Goal: Transaction & Acquisition: Purchase product/service

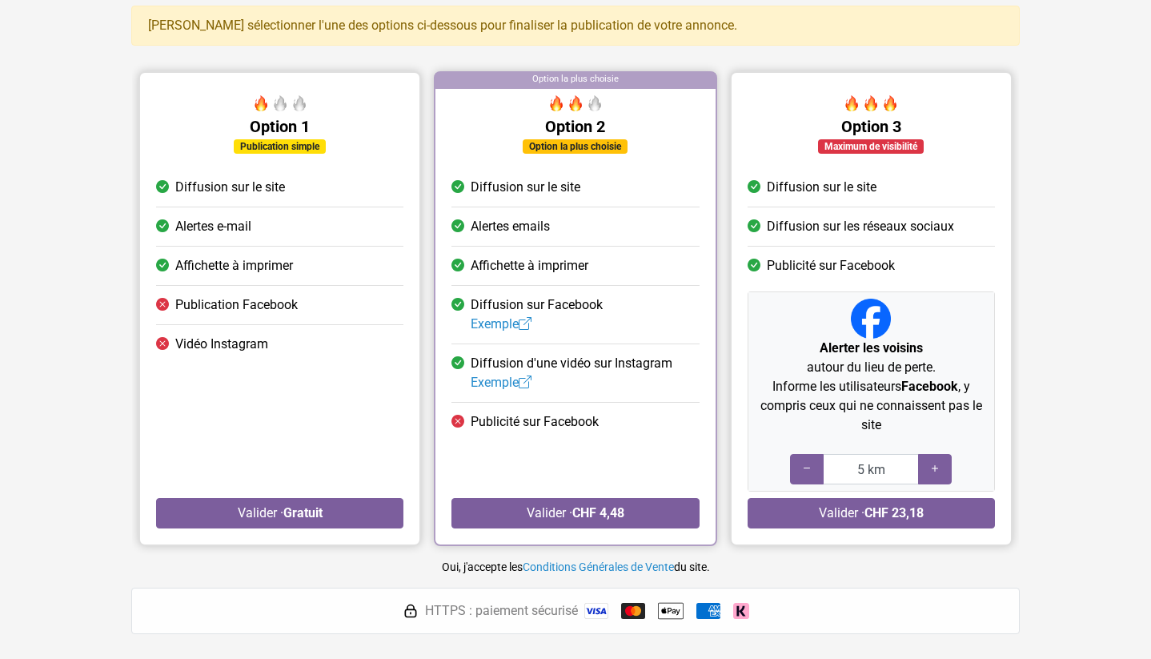
scroll to position [120, 0]
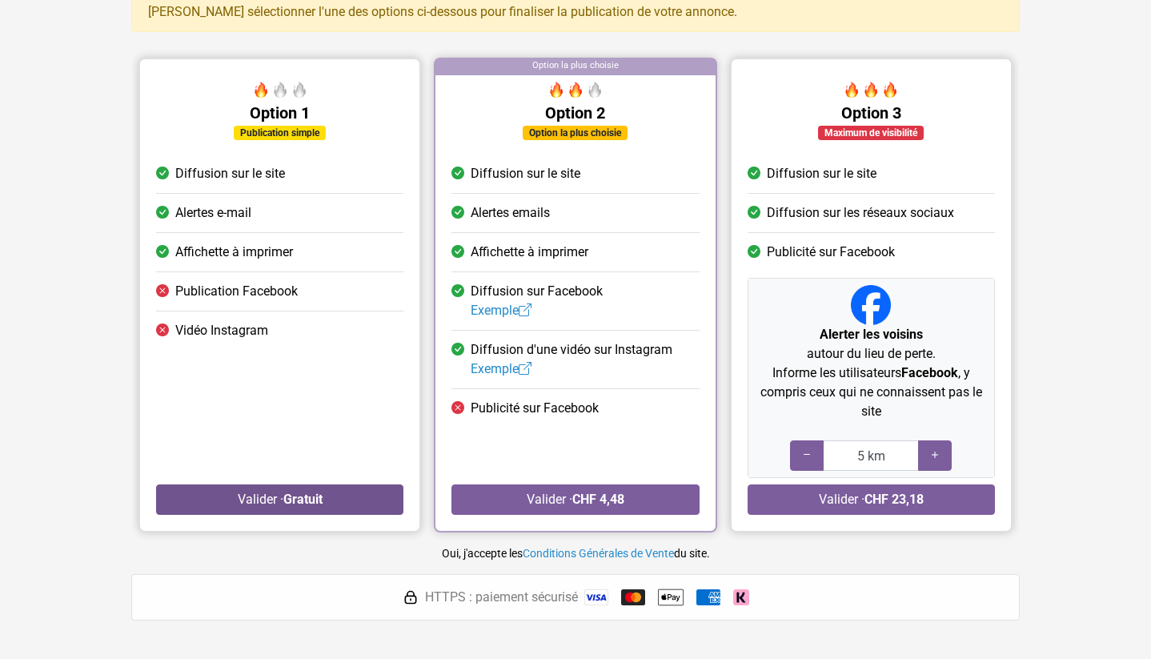
click at [328, 505] on button "Valider · Gratuit" at bounding box center [279, 499] width 247 height 30
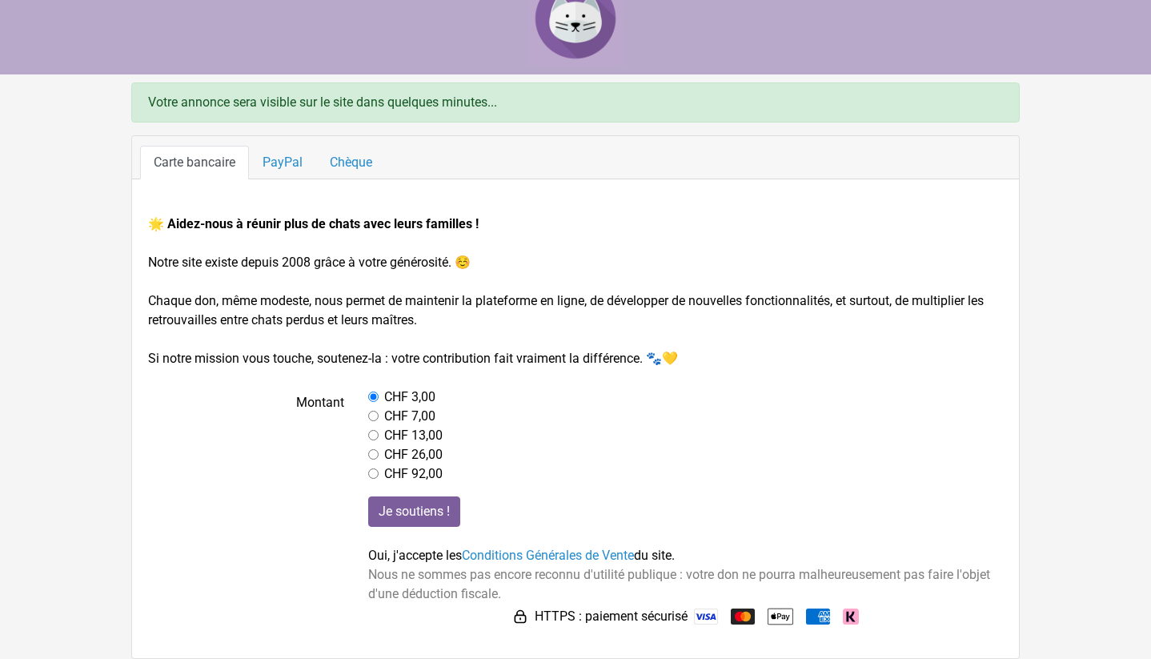
scroll to position [30, 0]
click at [373, 415] on input "radio" at bounding box center [373, 416] width 10 height 10
radio input "true"
click at [373, 393] on input "radio" at bounding box center [373, 396] width 10 height 10
radio input "true"
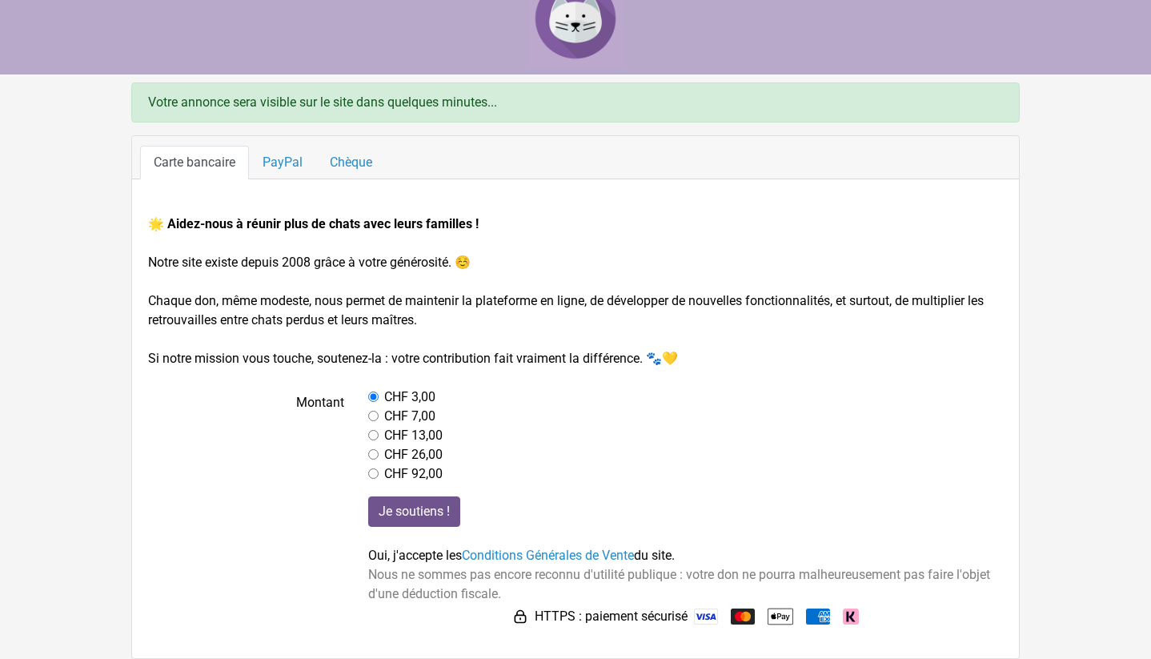
click at [406, 522] on input "Je soutiens !" at bounding box center [414, 511] width 92 height 30
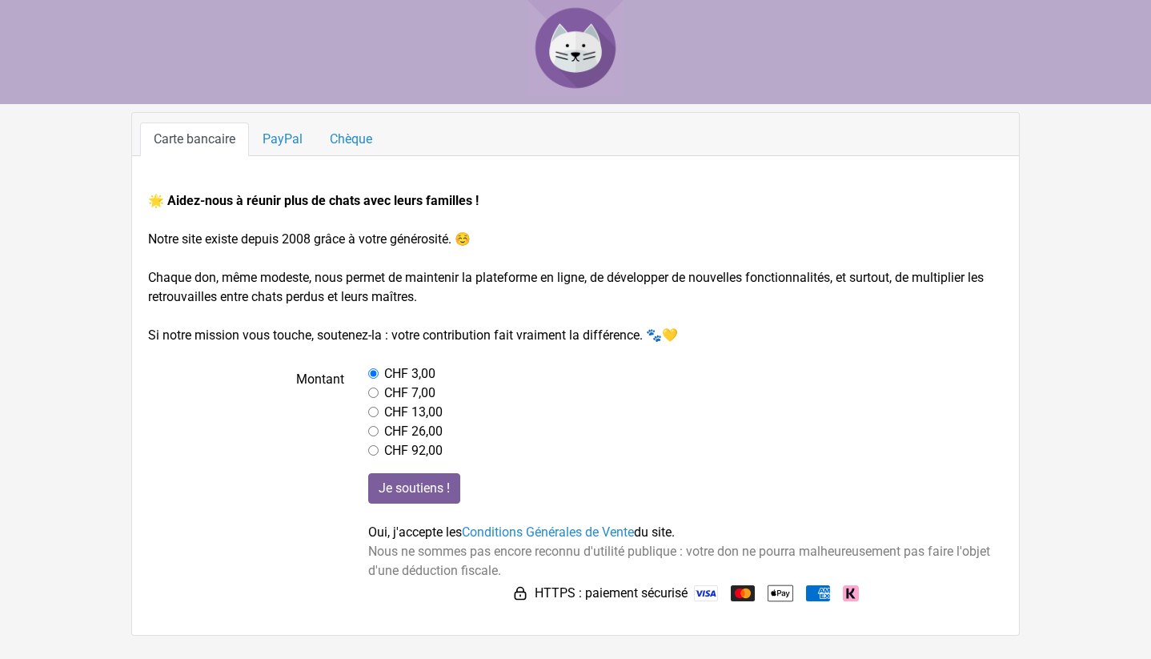
click at [375, 372] on input "radio" at bounding box center [373, 373] width 10 height 10
click at [443, 492] on input "Je soutiens !" at bounding box center [414, 488] width 92 height 30
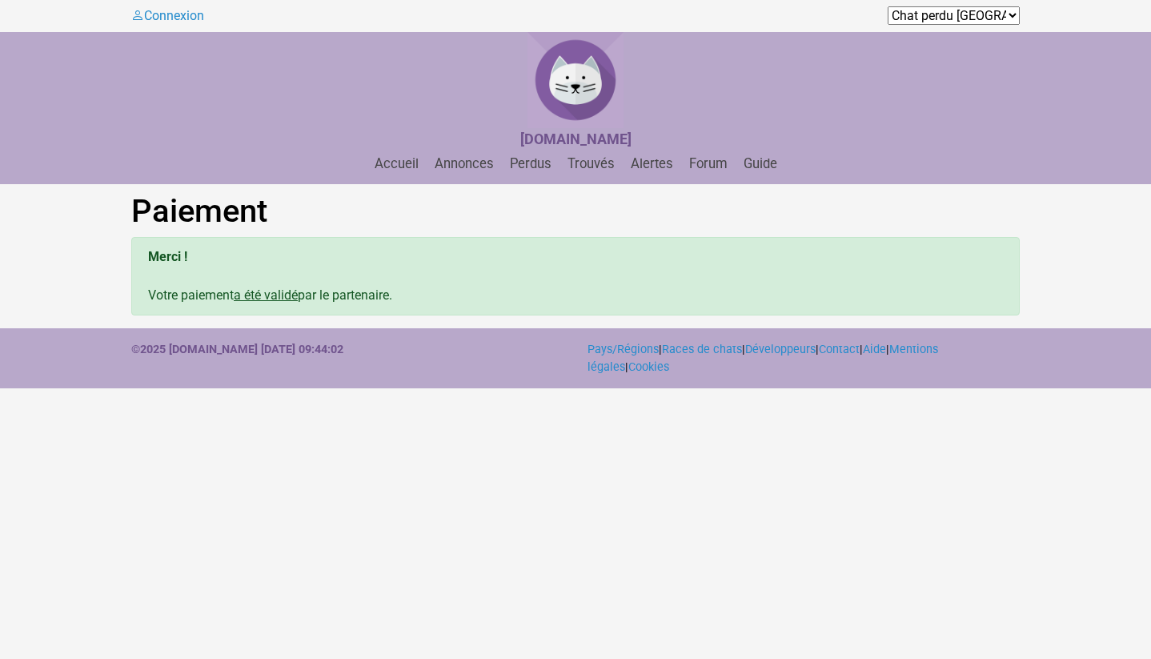
click at [277, 300] on u "a été validé" at bounding box center [266, 294] width 64 height 15
click at [418, 117] on div at bounding box center [575, 80] width 1151 height 96
click at [479, 161] on link "Annonces" at bounding box center [464, 163] width 72 height 15
